Goal: Check status

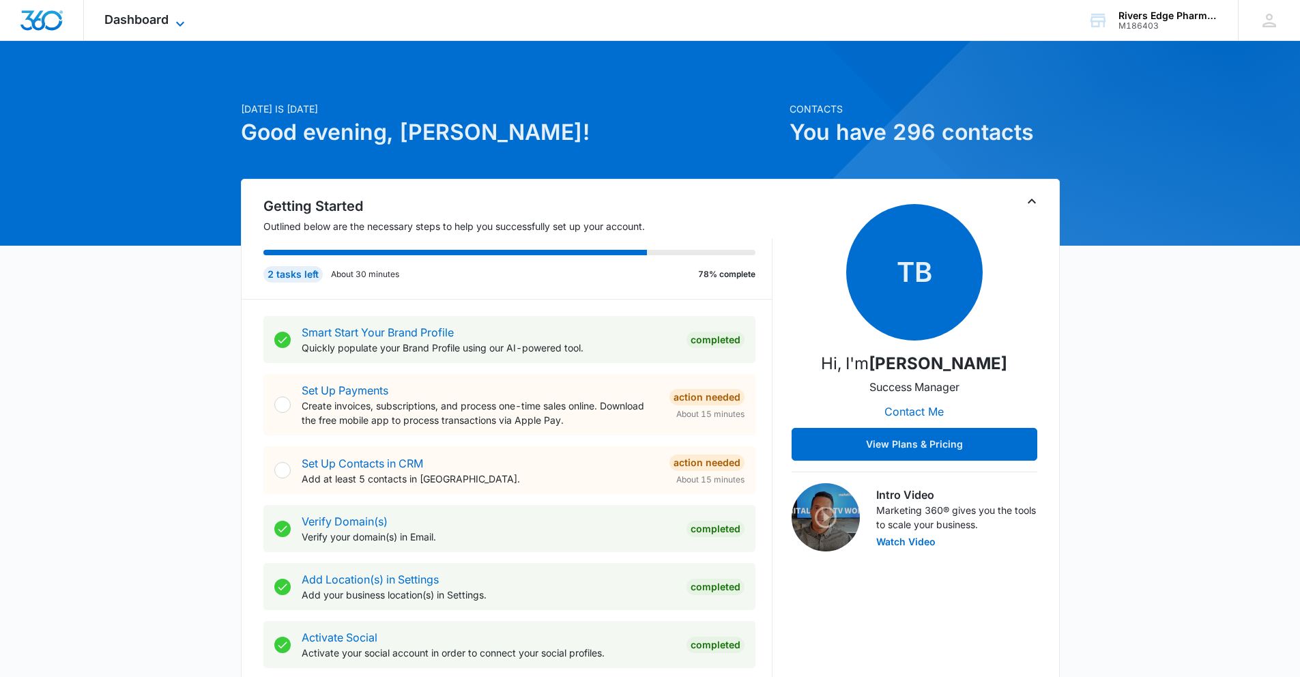
click at [152, 18] on span "Dashboard" at bounding box center [136, 19] width 64 height 14
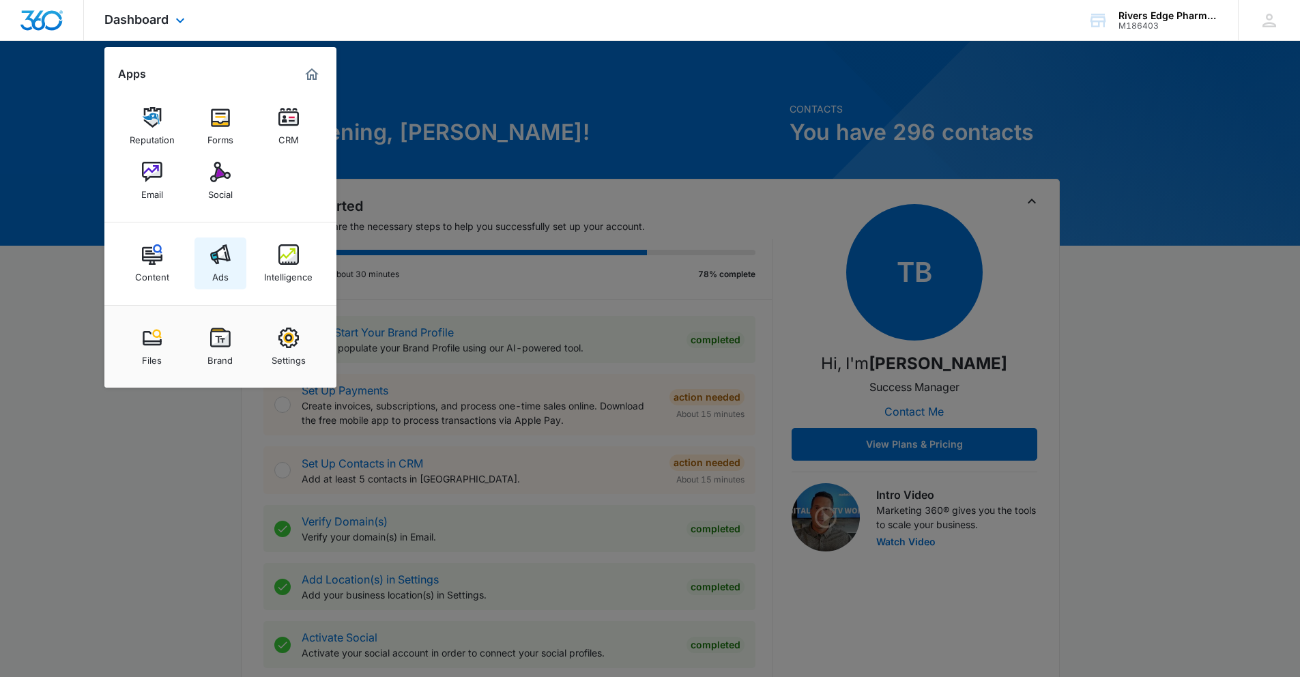
click at [226, 253] on img at bounding box center [220, 254] width 20 height 20
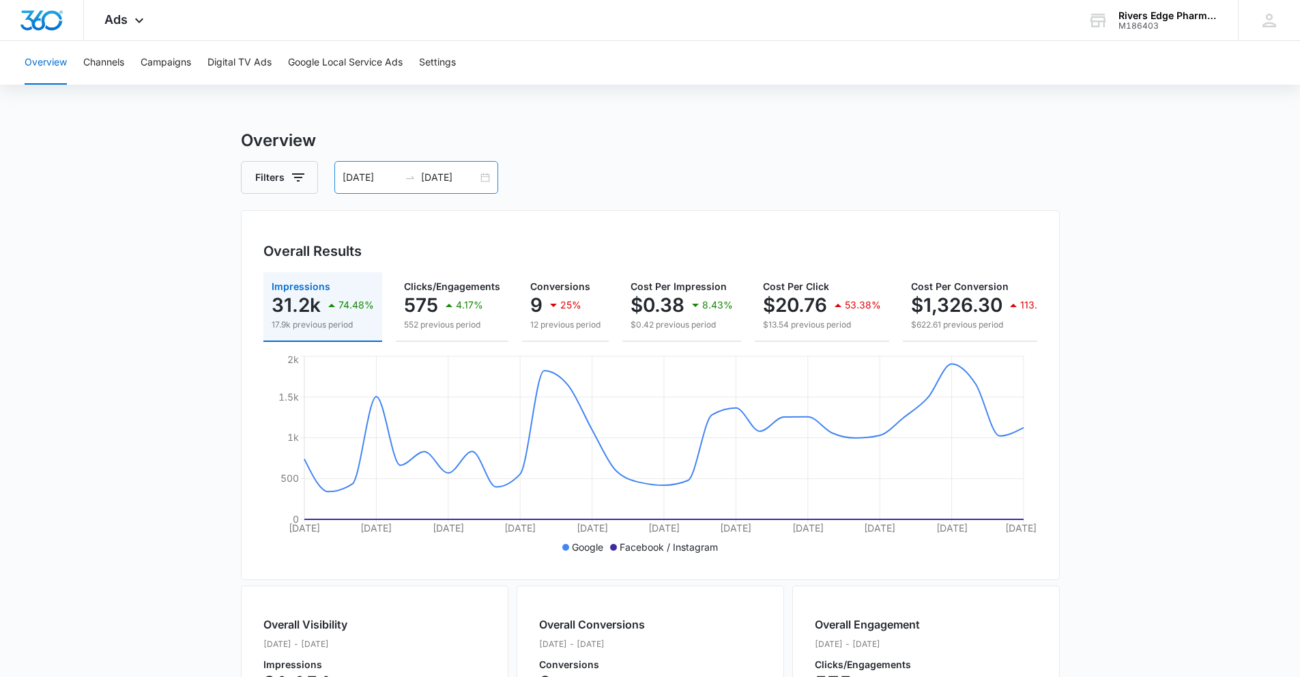
click at [400, 181] on div at bounding box center [410, 177] width 22 height 11
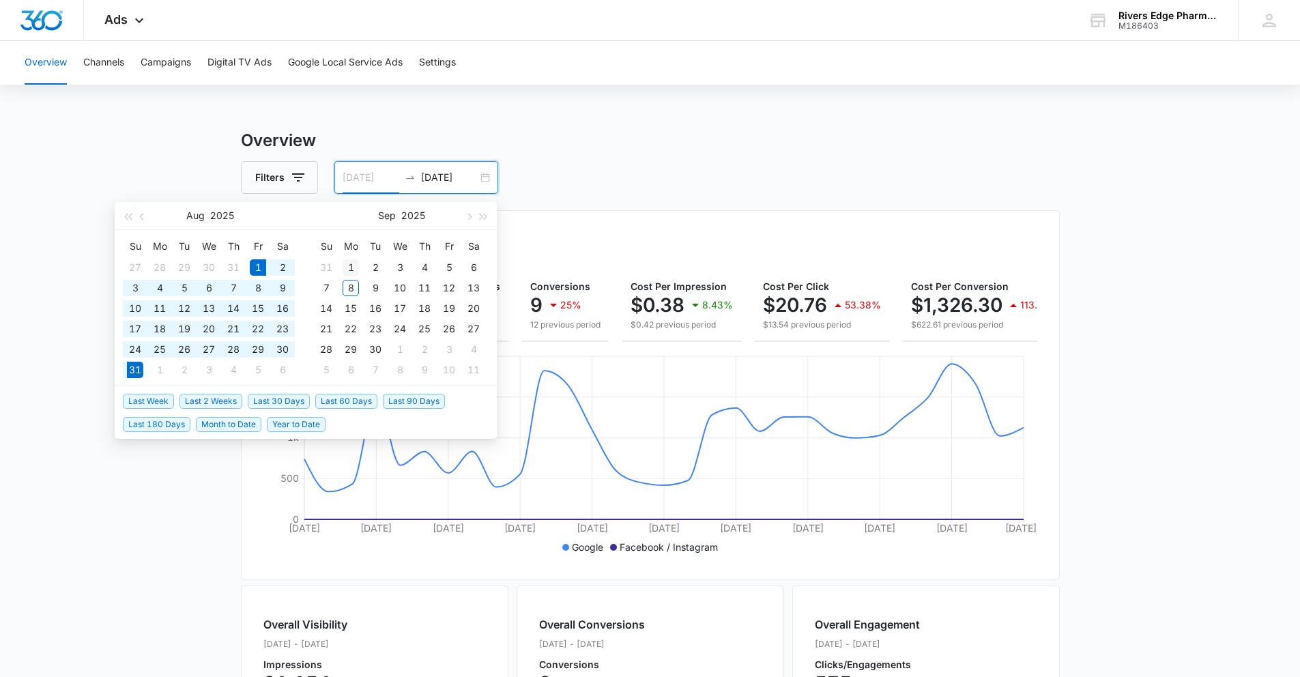
type input "09/01/2025"
click at [351, 274] on div "1" at bounding box center [351, 267] width 16 height 16
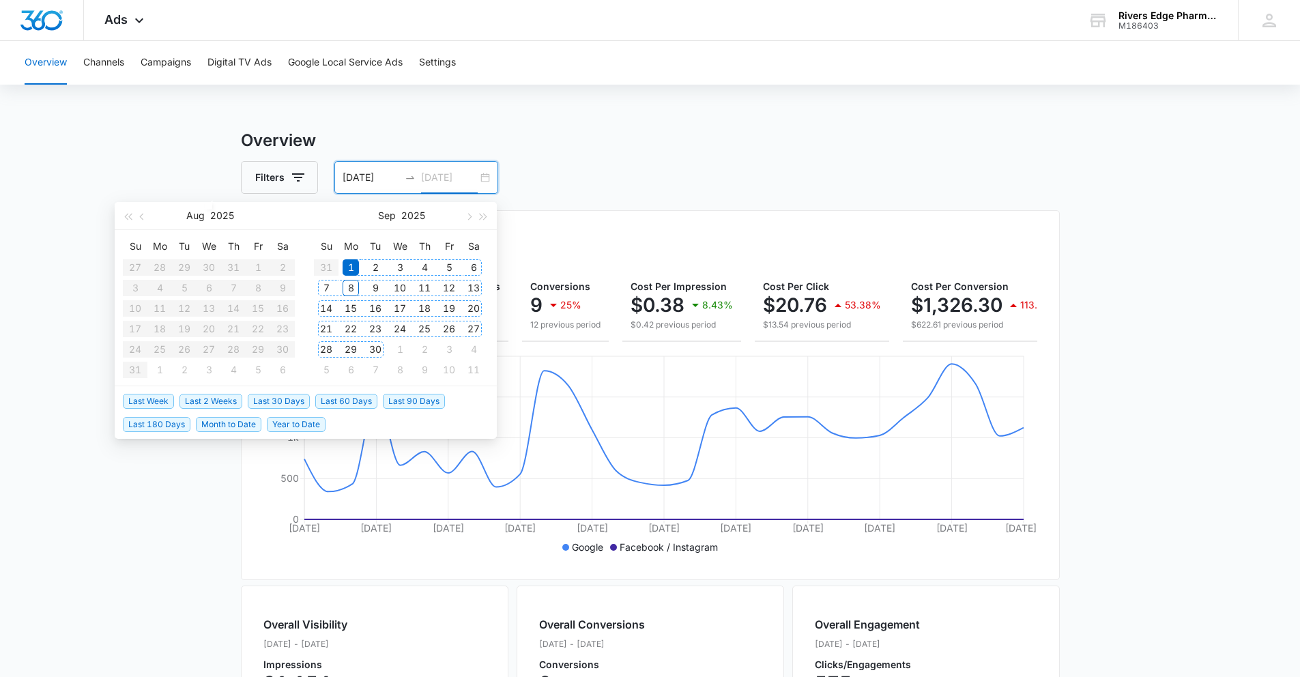
type input "09/30/2025"
click at [381, 347] on div "30" at bounding box center [375, 349] width 16 height 16
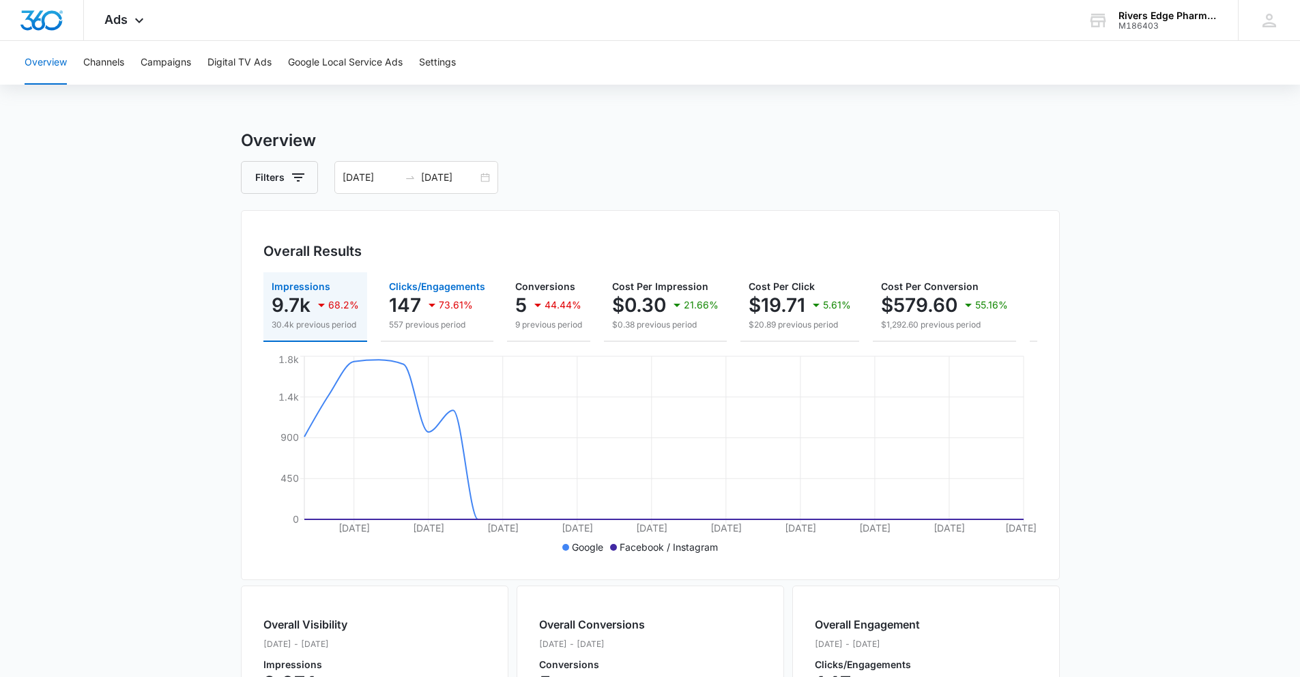
click at [412, 306] on p "147" at bounding box center [405, 305] width 32 height 22
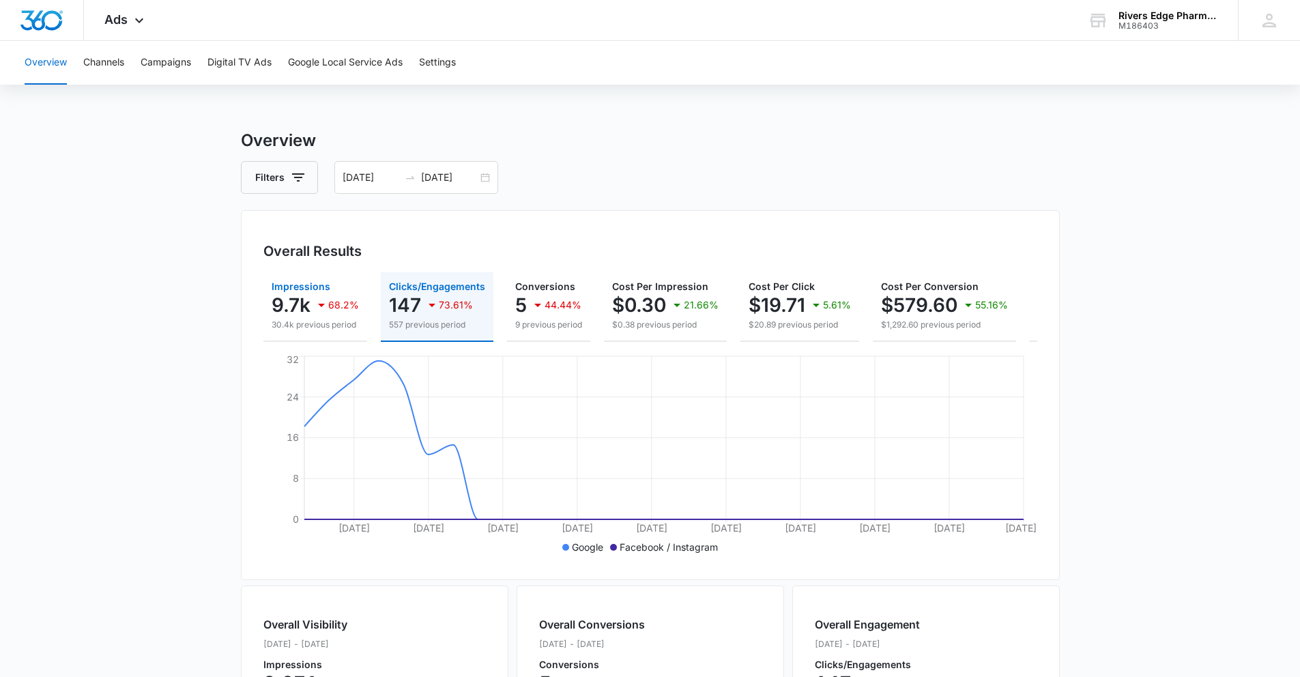
click at [321, 319] on p "30.4k previous period" at bounding box center [315, 325] width 87 height 12
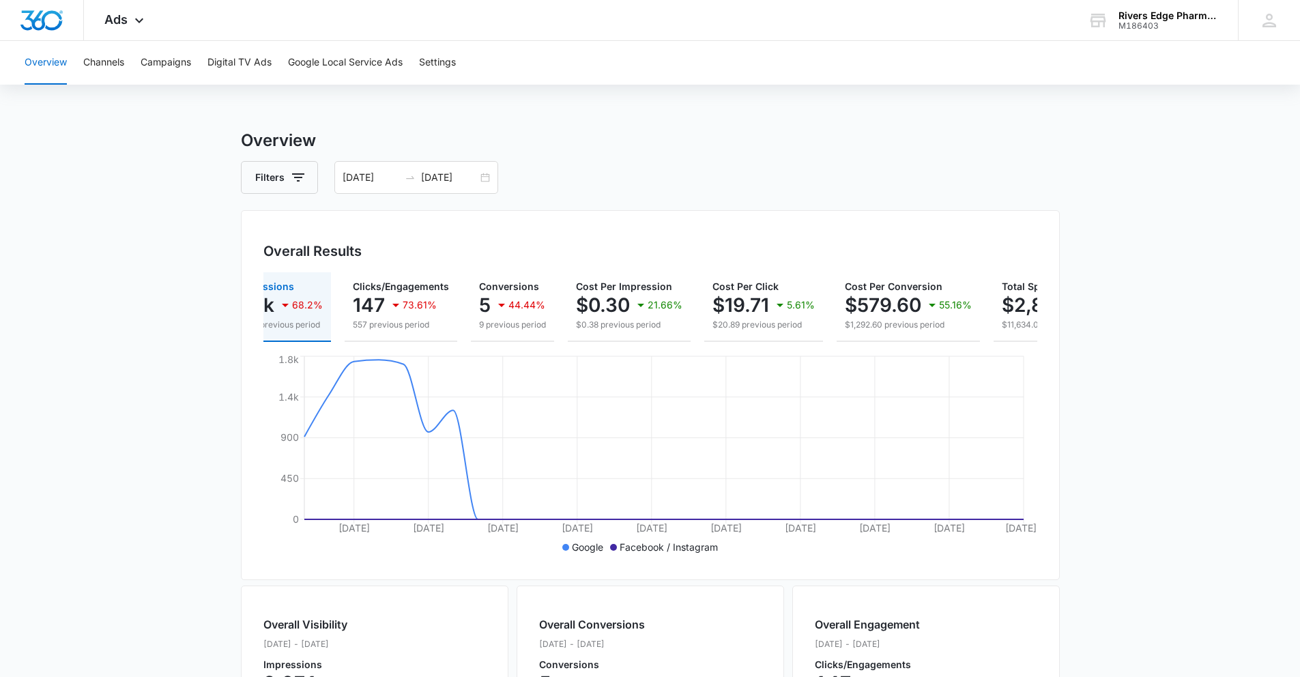
scroll to position [0, 164]
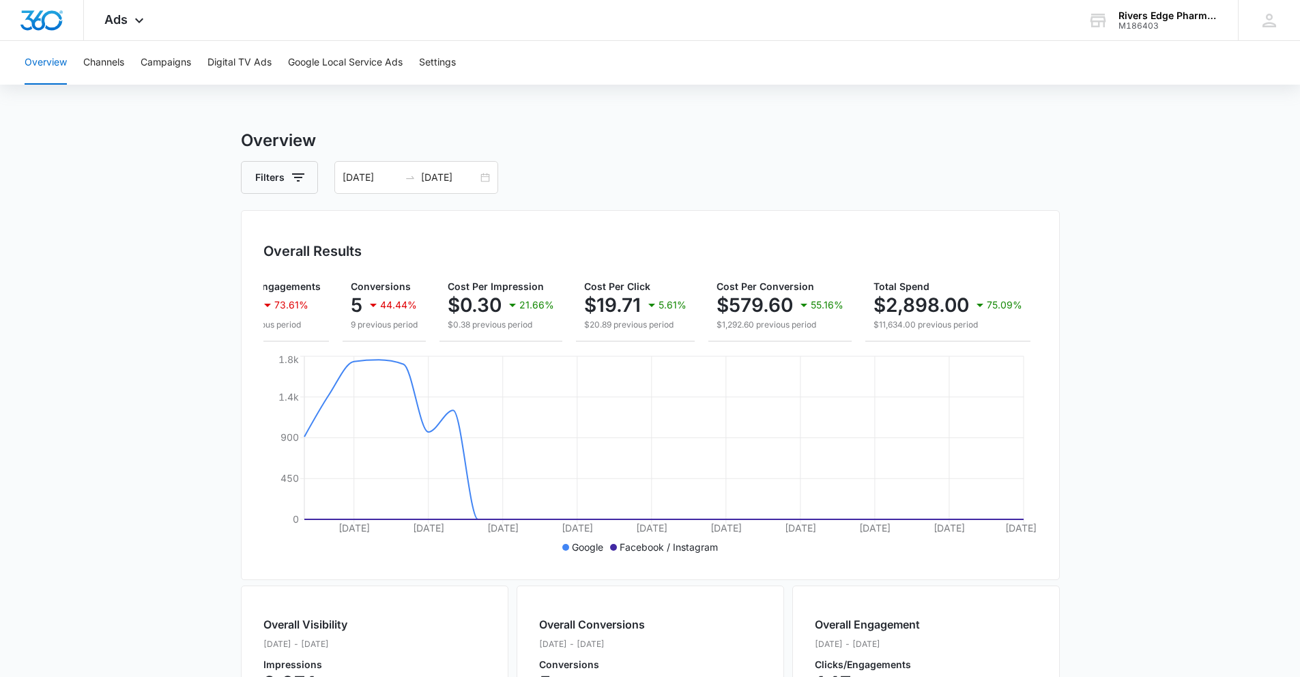
click at [935, 136] on h3 "Overview" at bounding box center [650, 140] width 819 height 25
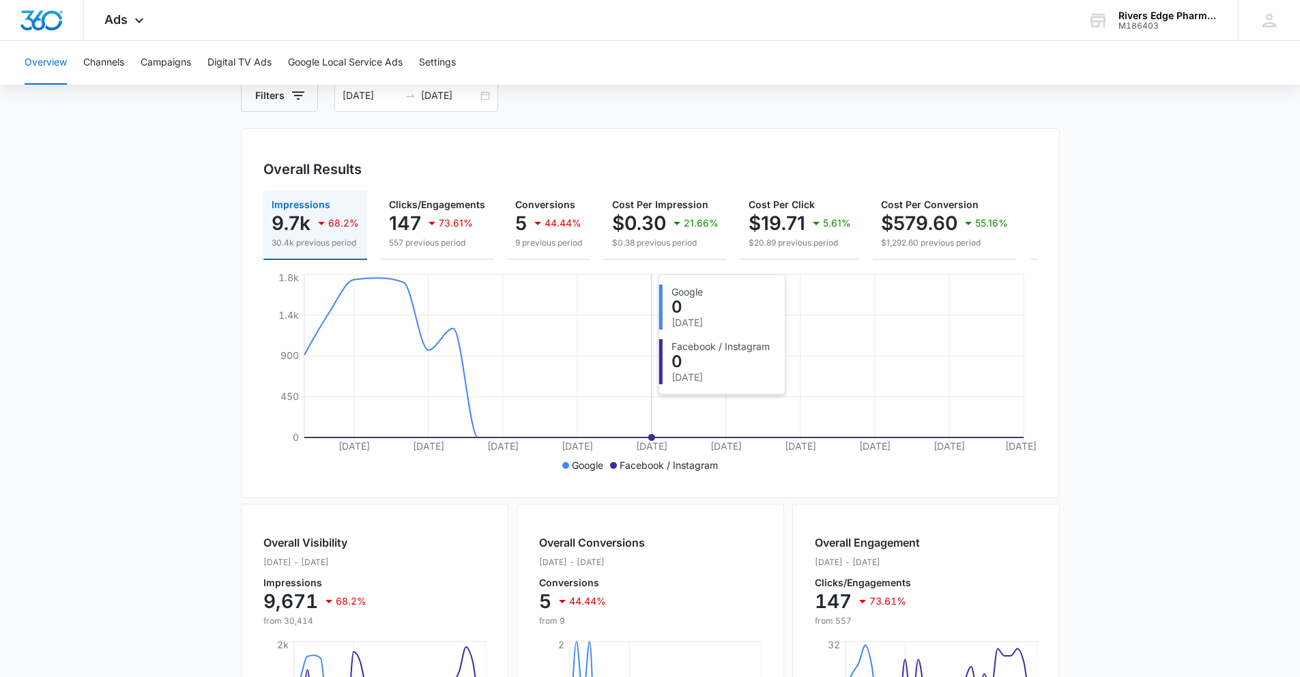
scroll to position [0, 0]
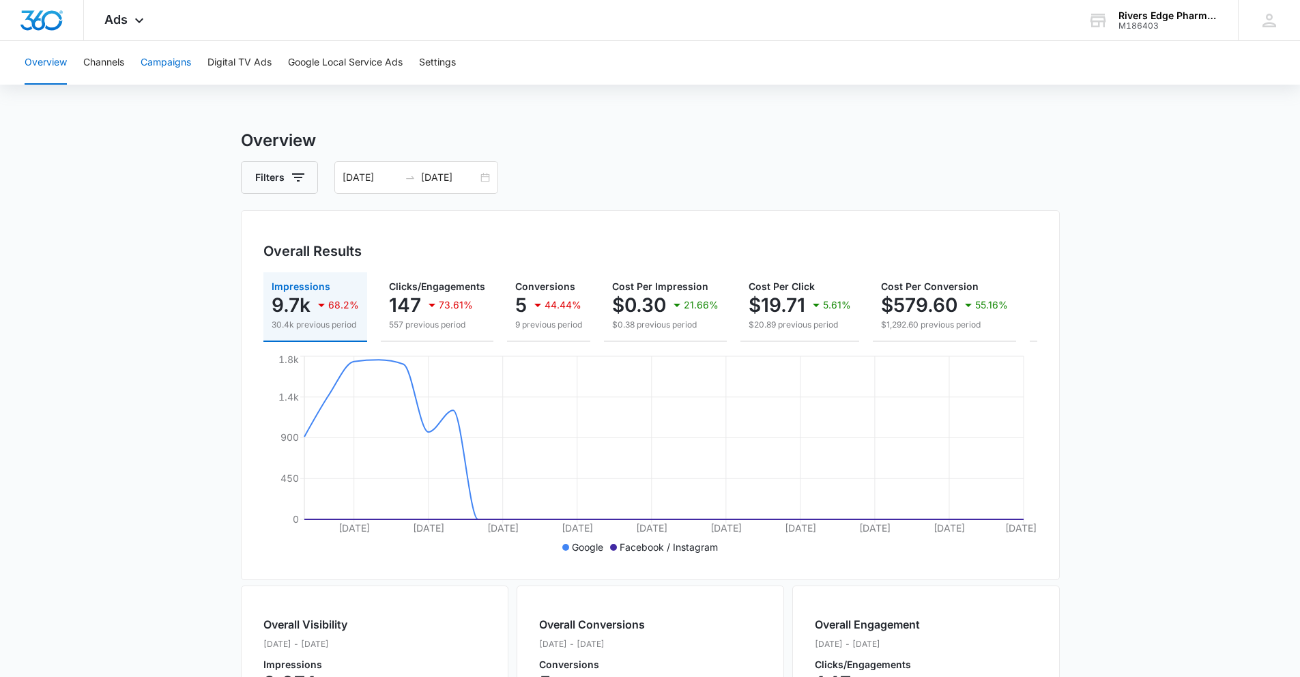
click at [176, 72] on button "Campaigns" at bounding box center [166, 63] width 51 height 44
